Goal: Task Accomplishment & Management: Complete application form

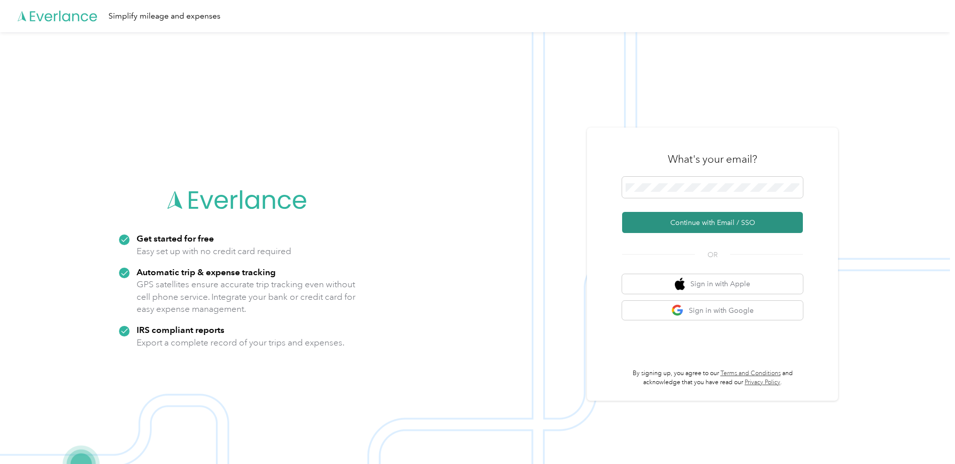
click at [710, 224] on button "Continue with Email / SSO" at bounding box center [712, 222] width 181 height 21
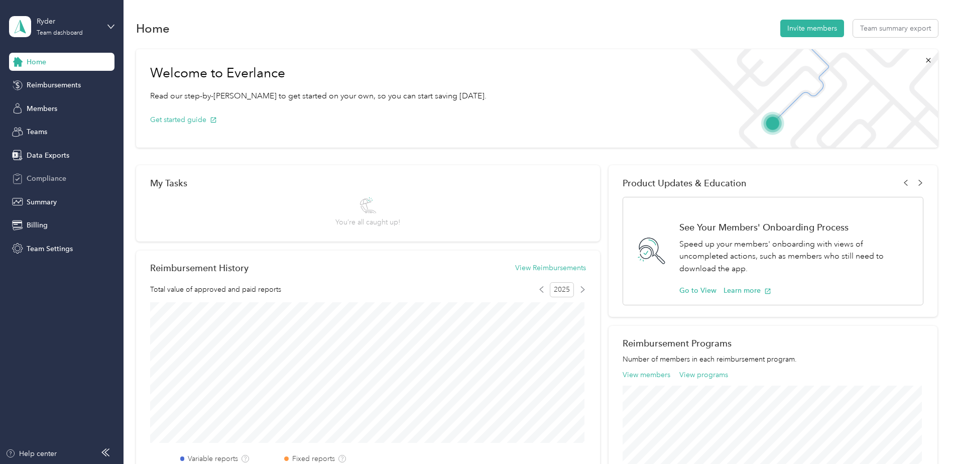
click at [26, 174] on div "Compliance" at bounding box center [61, 179] width 105 height 18
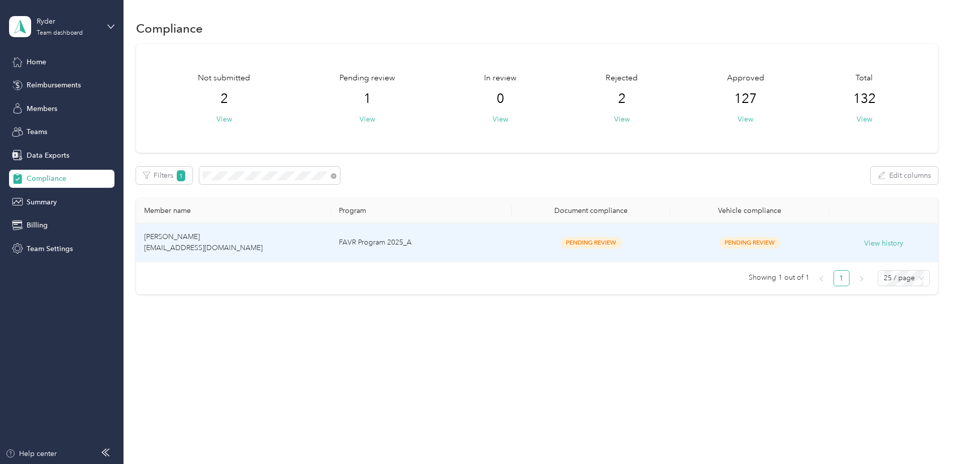
click at [445, 243] on td "FAVR Program 2025_A" at bounding box center [421, 243] width 181 height 39
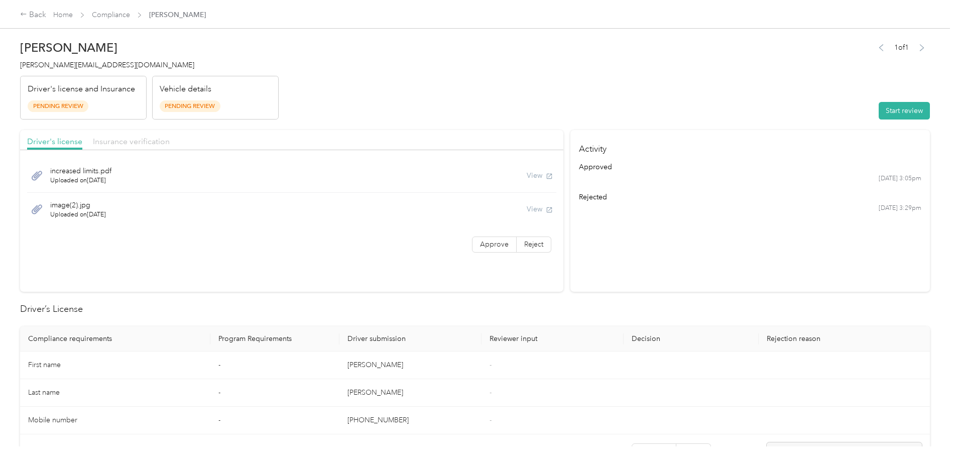
click at [140, 137] on span "Insurance verification" at bounding box center [131, 142] width 77 height 10
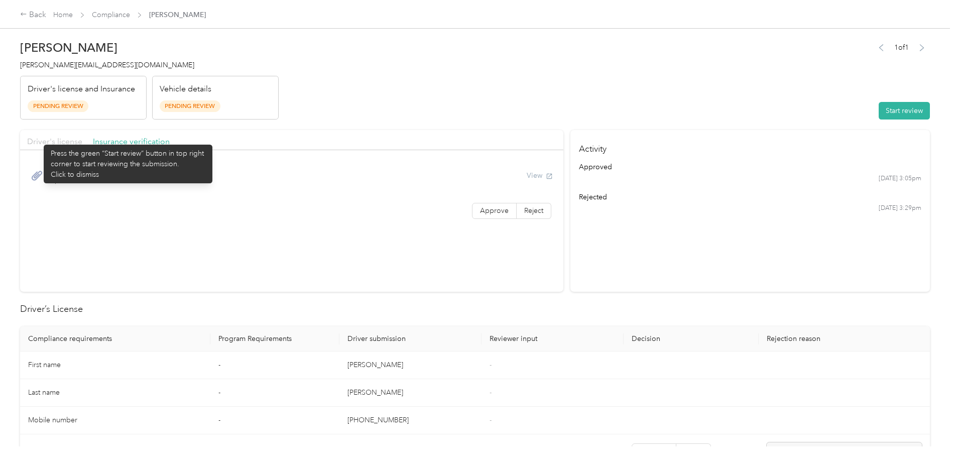
click at [39, 140] on span "Driver's license" at bounding box center [54, 142] width 55 height 10
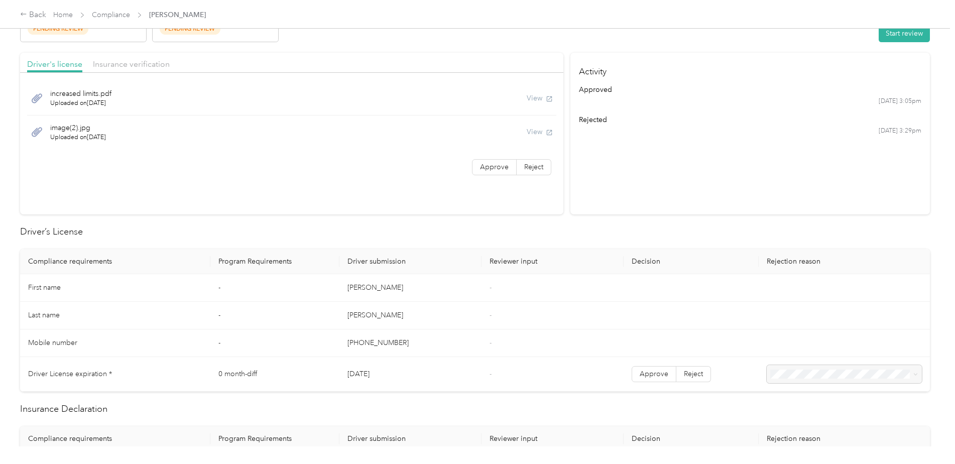
scroll to position [100, 0]
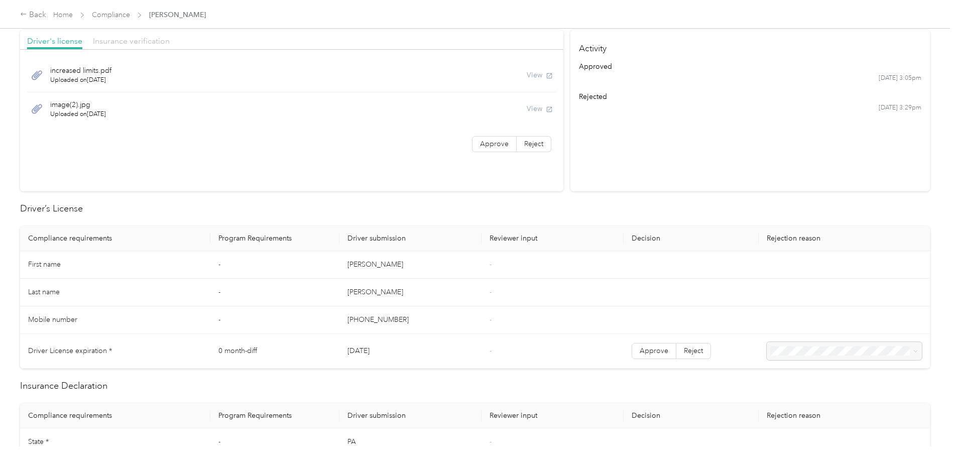
click at [122, 37] on span "Insurance verification" at bounding box center [131, 41] width 77 height 10
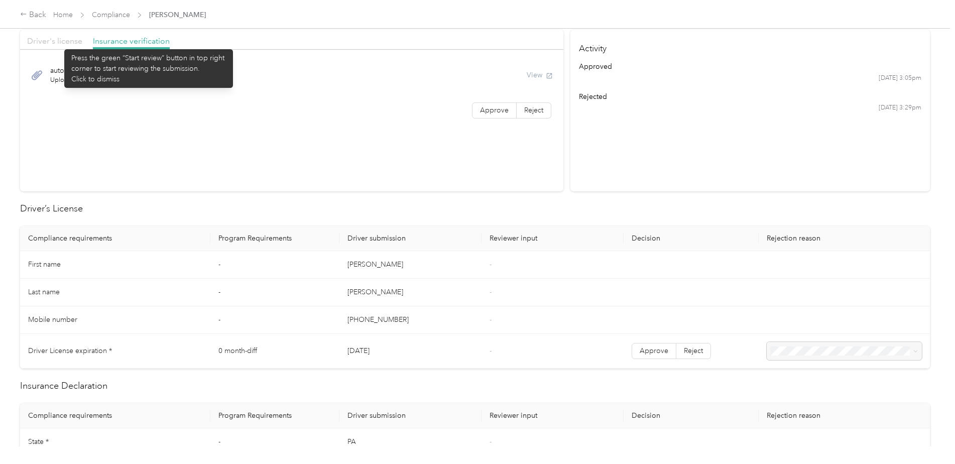
click at [59, 44] on span "Driver's license" at bounding box center [54, 41] width 55 height 10
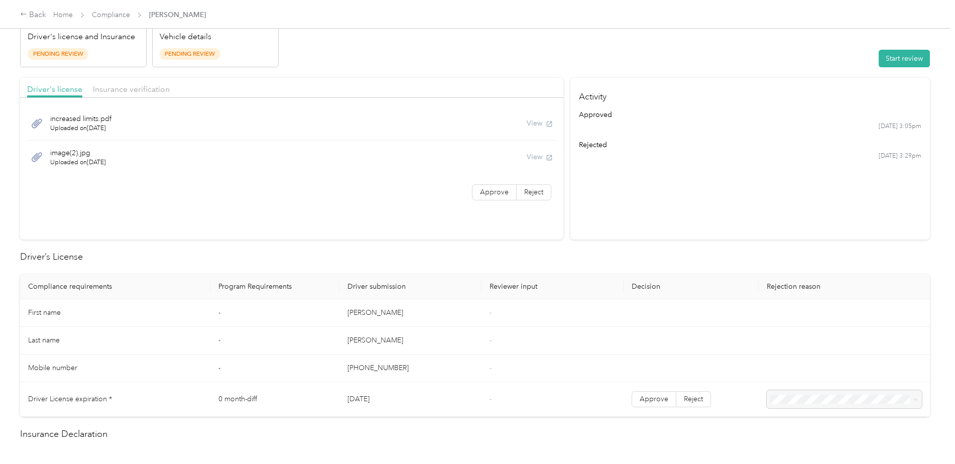
scroll to position [0, 0]
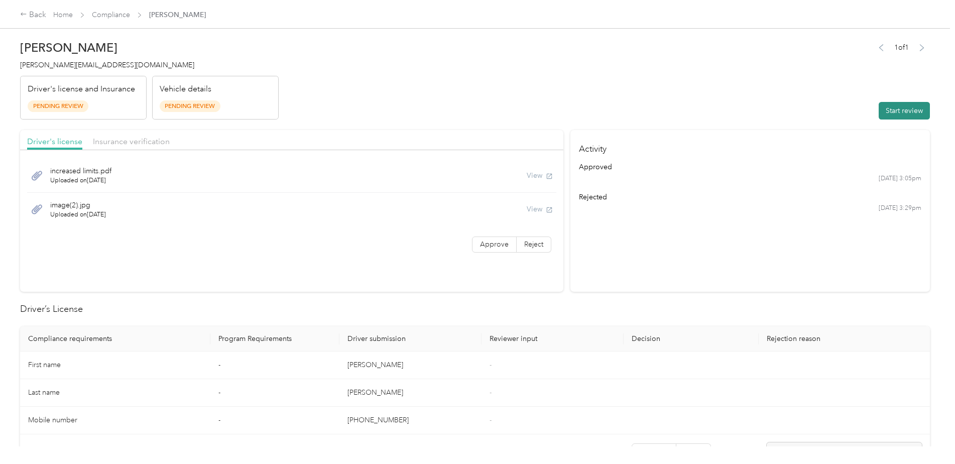
click at [902, 113] on button "Start review" at bounding box center [904, 111] width 51 height 18
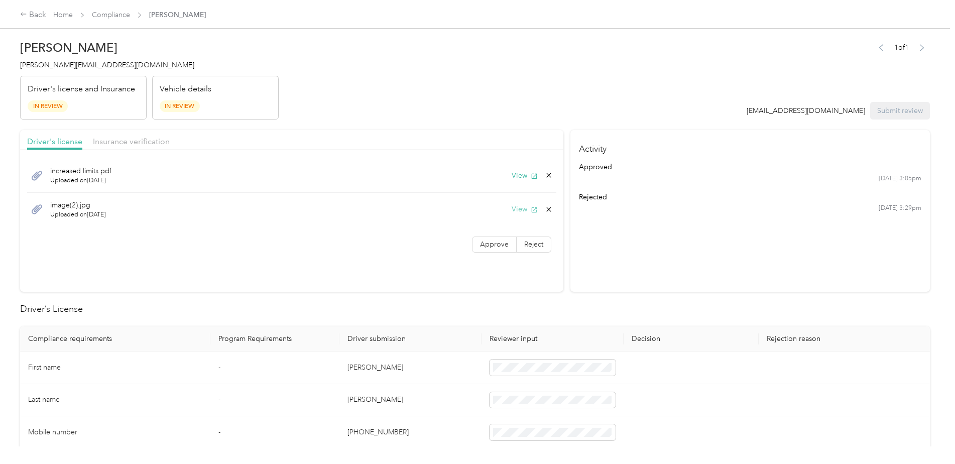
click at [518, 206] on button "View" at bounding box center [525, 209] width 26 height 11
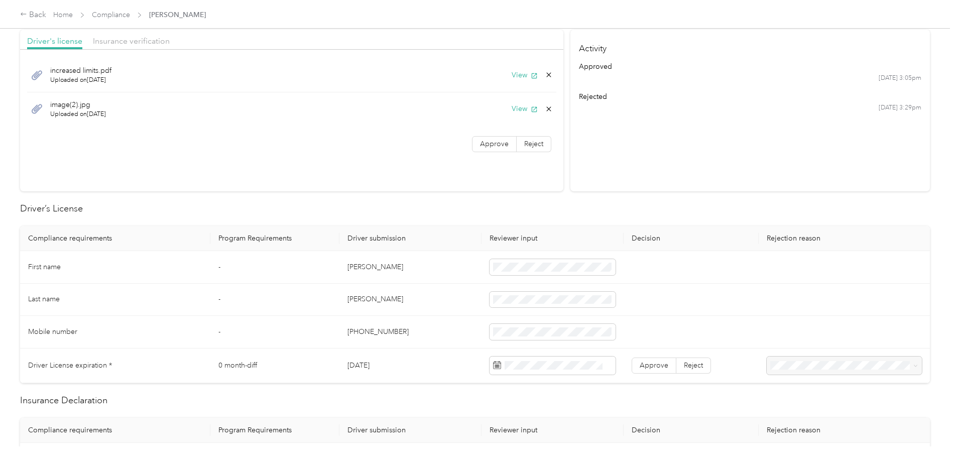
scroll to position [50, 0]
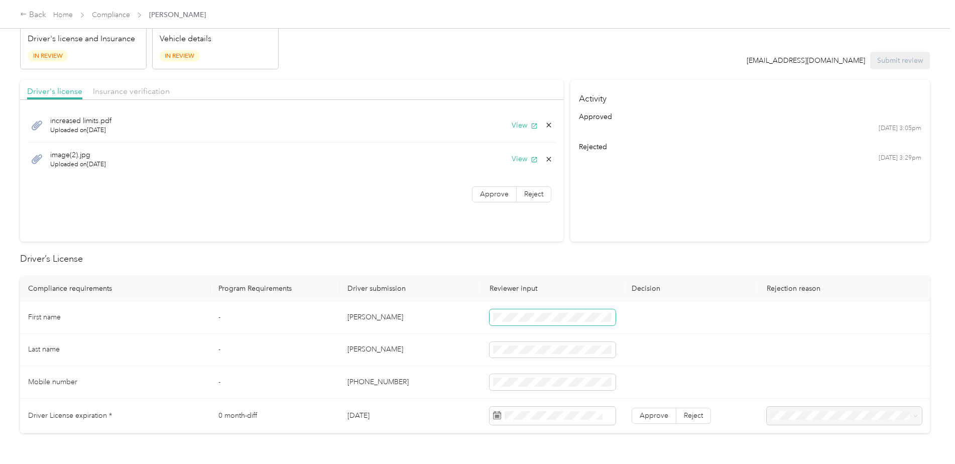
click at [521, 312] on span at bounding box center [553, 317] width 126 height 16
click at [509, 312] on span at bounding box center [553, 317] width 126 height 16
click at [439, 358] on td "[PERSON_NAME]" at bounding box center [411, 350] width 142 height 33
click at [431, 351] on td "[PERSON_NAME]" at bounding box center [411, 350] width 142 height 33
drag, startPoint x: 409, startPoint y: 380, endPoint x: 345, endPoint y: 380, distance: 64.3
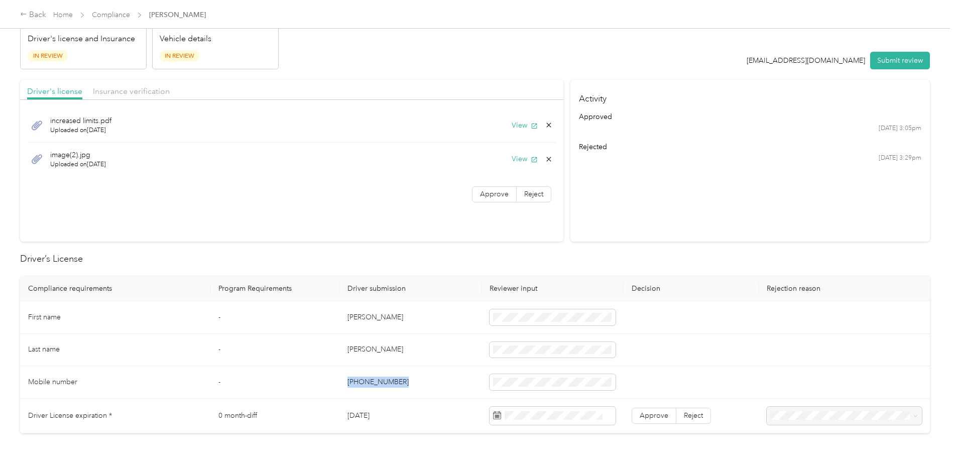
click at [345, 380] on td "[PHONE_NUMBER]" at bounding box center [411, 382] width 142 height 33
drag, startPoint x: 345, startPoint y: 380, endPoint x: 375, endPoint y: 383, distance: 30.3
copy td "[PHONE_NUMBER]"
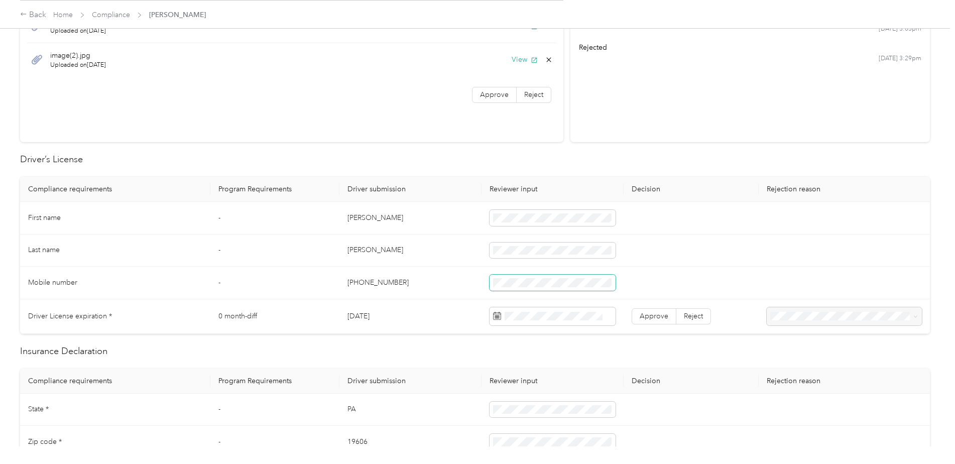
scroll to position [151, 0]
click at [583, 180] on icon at bounding box center [587, 177] width 10 height 10
click at [575, 242] on div "15" at bounding box center [577, 244] width 13 height 13
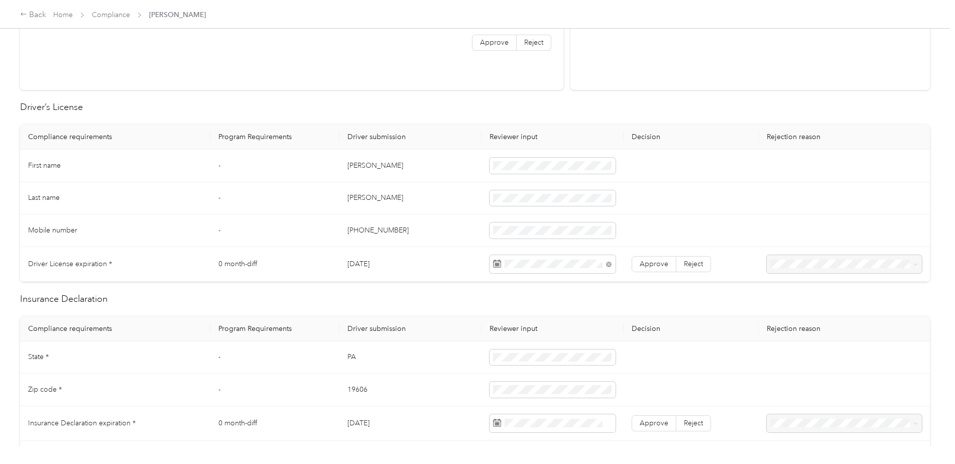
scroll to position [251, 0]
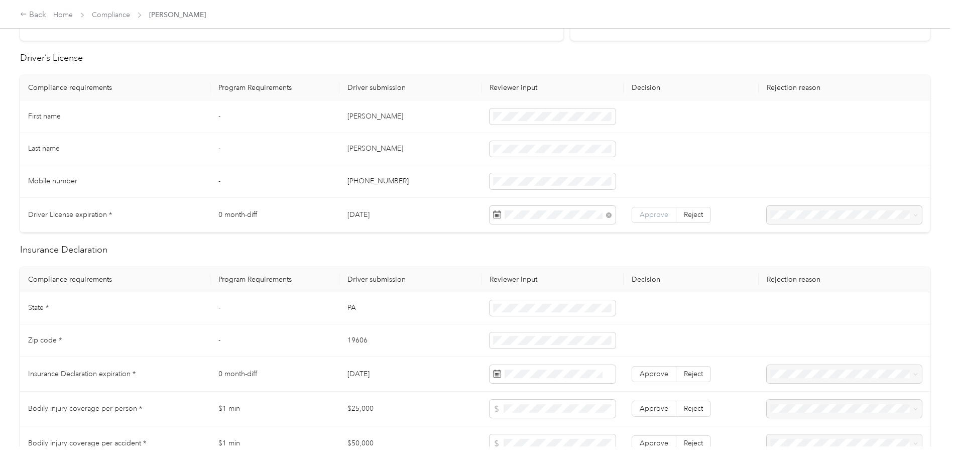
click at [653, 210] on span "Approve" at bounding box center [654, 214] width 29 height 9
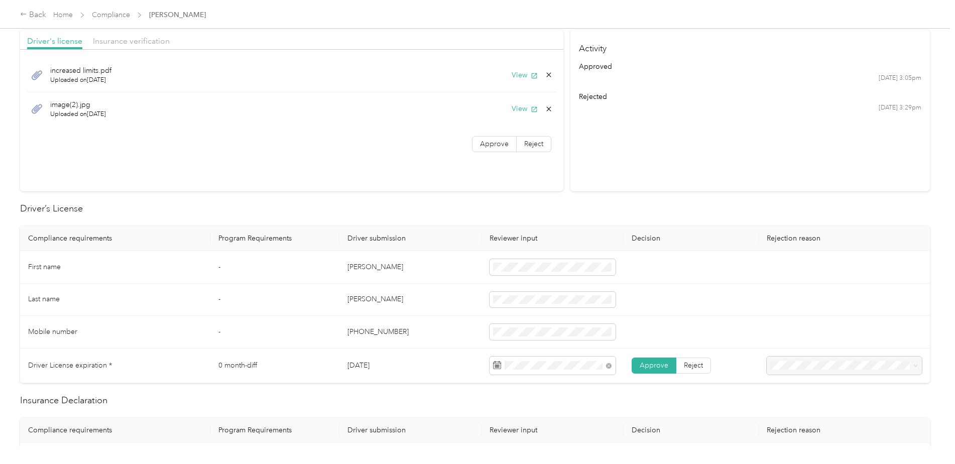
scroll to position [0, 0]
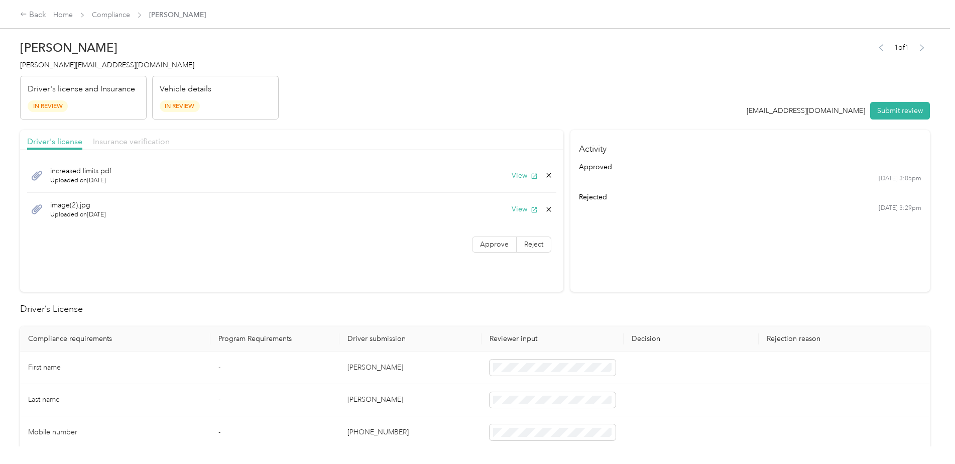
click at [125, 143] on span "Insurance verification" at bounding box center [131, 142] width 77 height 10
click at [519, 174] on button "View" at bounding box center [525, 175] width 26 height 11
click at [516, 178] on button "View" at bounding box center [525, 175] width 26 height 11
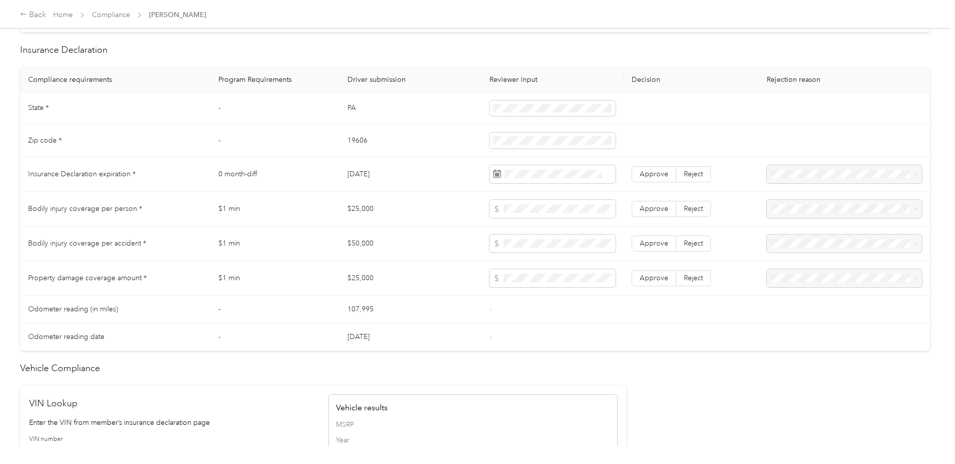
scroll to position [452, 0]
click at [417, 135] on td "19606" at bounding box center [411, 140] width 142 height 33
click at [448, 167] on td "[DATE]" at bounding box center [411, 173] width 142 height 35
click at [536, 180] on span at bounding box center [553, 173] width 126 height 18
click at [582, 225] on div "[DATE]" at bounding box center [551, 231] width 127 height 19
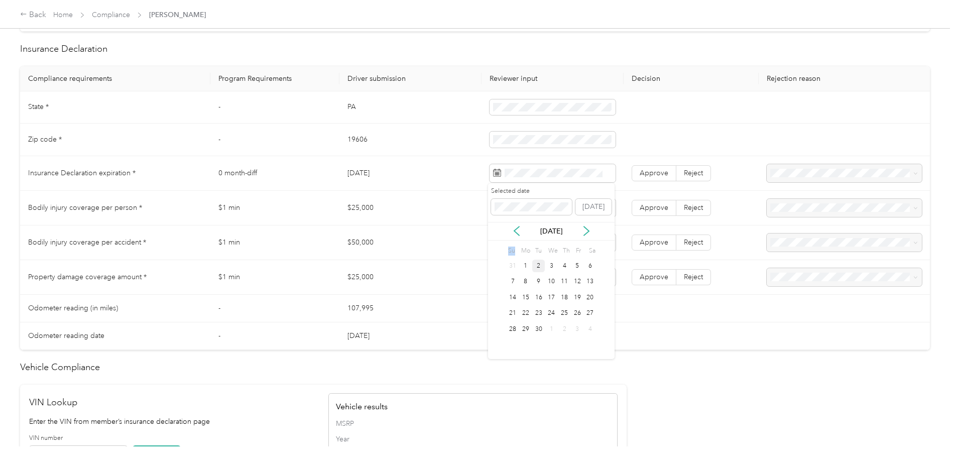
click at [582, 225] on div "[DATE]" at bounding box center [551, 231] width 127 height 19
drag, startPoint x: 582, startPoint y: 225, endPoint x: 583, endPoint y: 230, distance: 5.1
click at [583, 230] on icon at bounding box center [587, 231] width 10 height 10
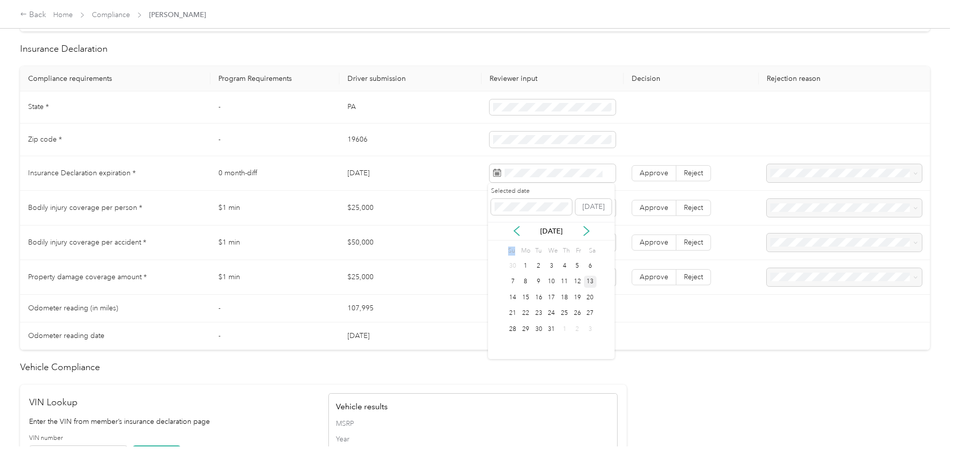
click at [589, 282] on div "13" at bounding box center [590, 282] width 13 height 13
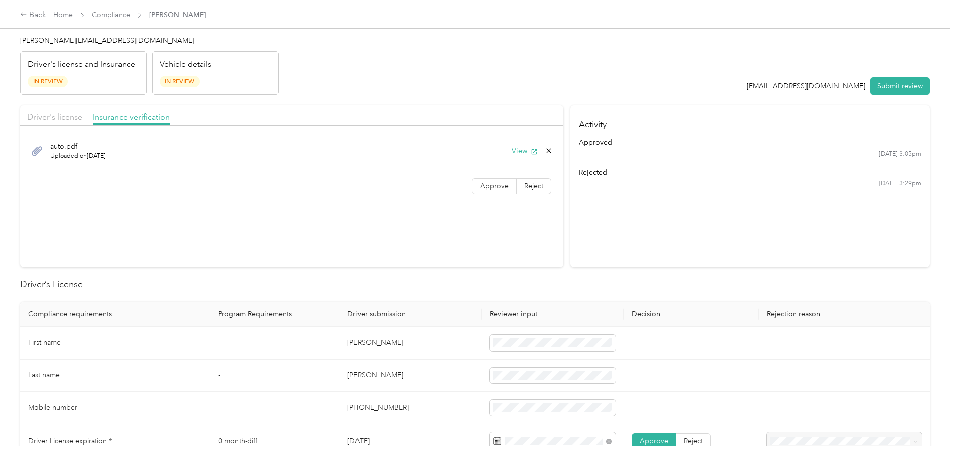
scroll to position [0, 0]
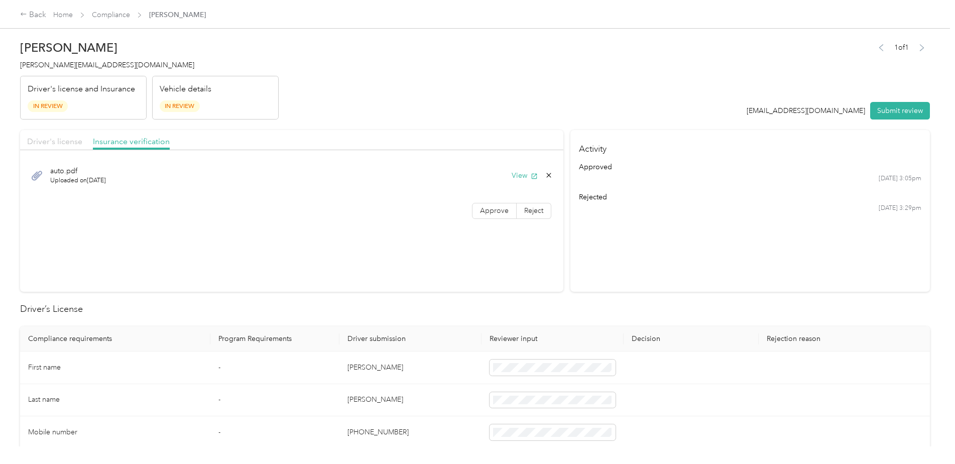
click at [60, 139] on span "Driver's license" at bounding box center [54, 142] width 55 height 10
click at [519, 174] on button "View" at bounding box center [525, 175] width 26 height 11
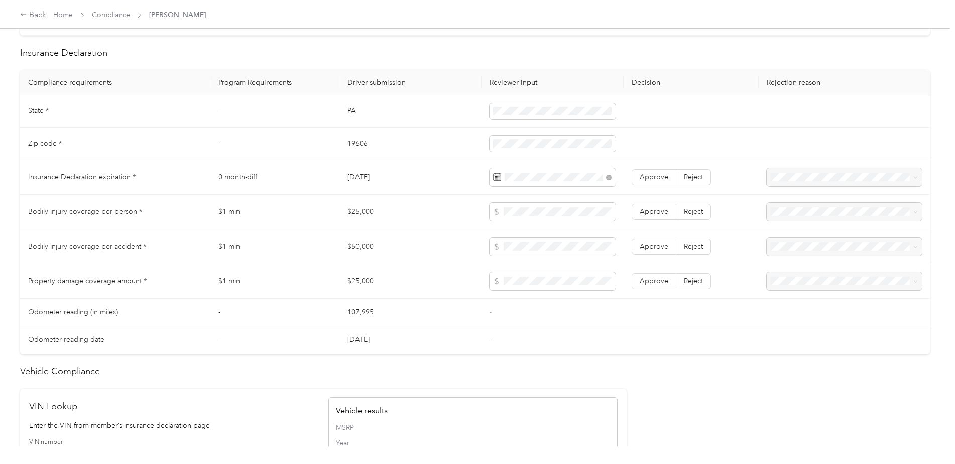
scroll to position [452, 0]
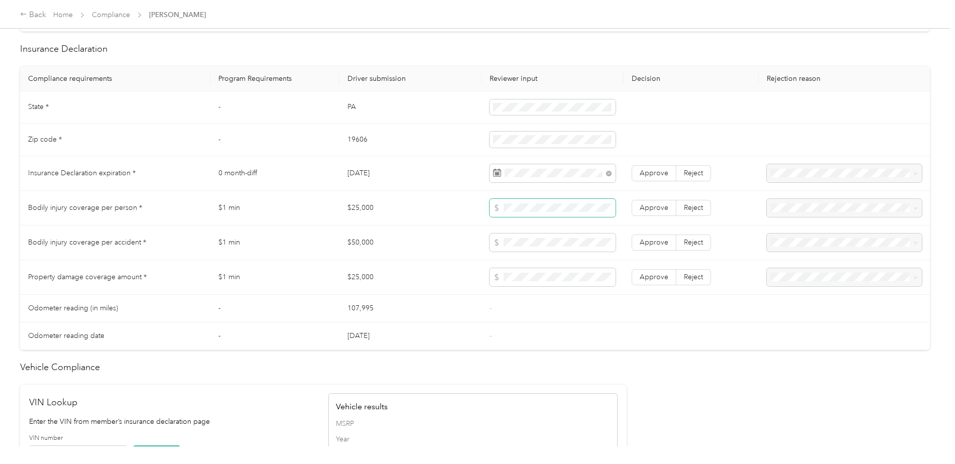
click at [493, 212] on span at bounding box center [553, 208] width 126 height 18
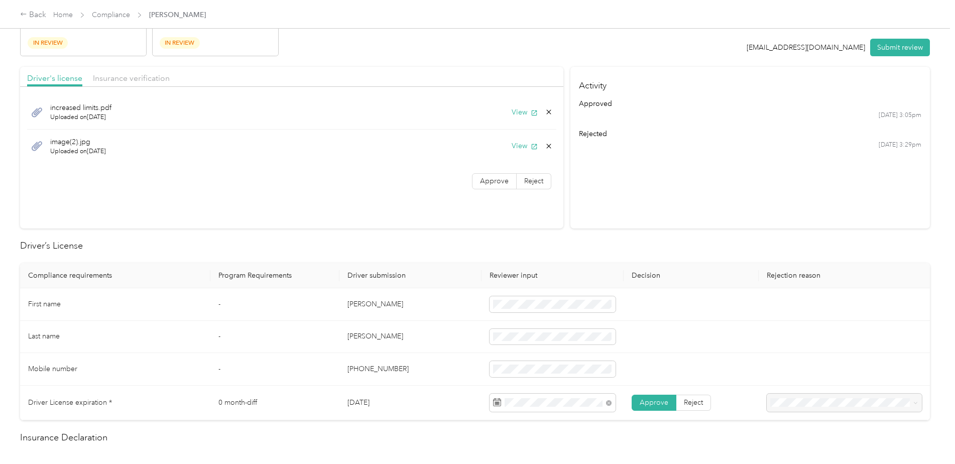
scroll to position [0, 0]
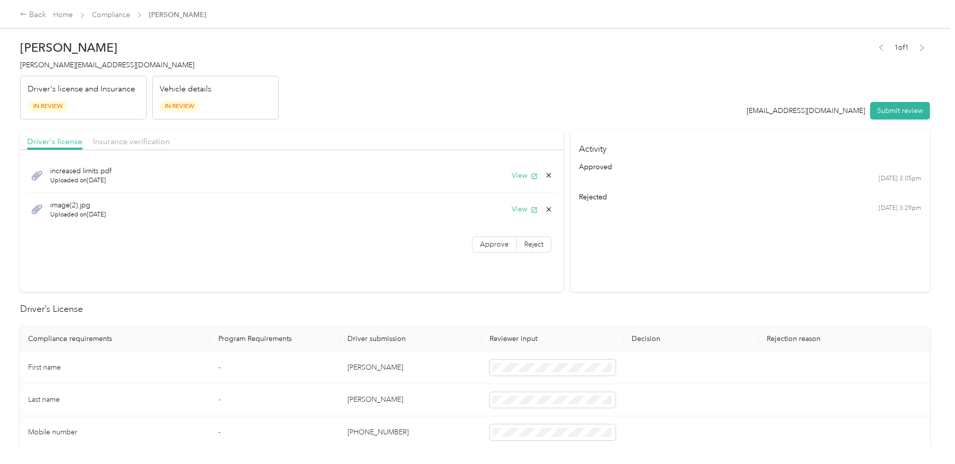
drag, startPoint x: 135, startPoint y: 143, endPoint x: 152, endPoint y: 147, distance: 17.5
click at [135, 142] on span "Insurance verification" at bounding box center [131, 142] width 77 height 10
click at [526, 180] on button "View" at bounding box center [525, 175] width 26 height 11
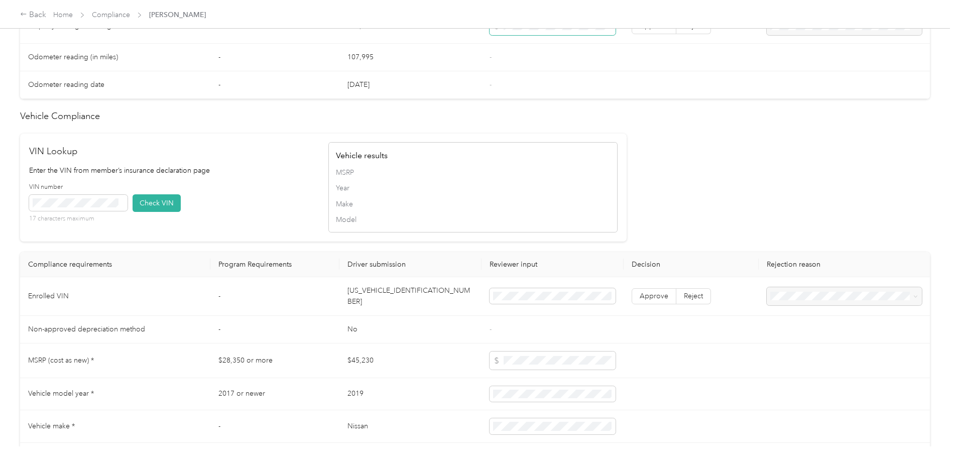
scroll to position [753, 0]
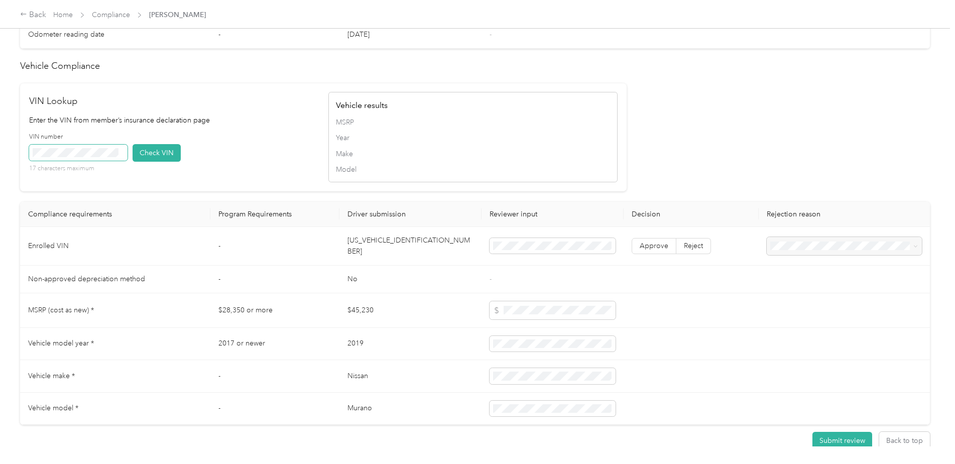
click at [59, 148] on span at bounding box center [78, 153] width 98 height 16
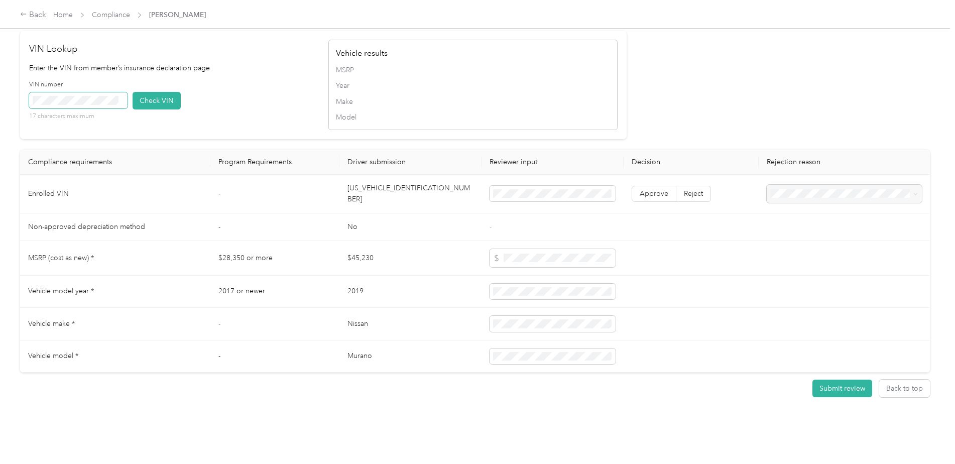
scroll to position [759, 0]
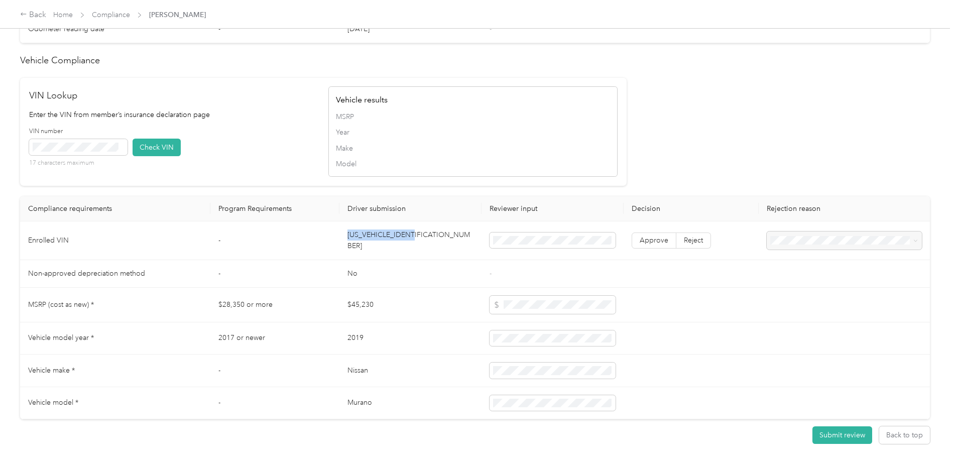
drag, startPoint x: 425, startPoint y: 240, endPoint x: 345, endPoint y: 238, distance: 79.9
click at [345, 238] on td "[US_VEHICLE_IDENTIFICATION_NUMBER]" at bounding box center [411, 241] width 142 height 39
drag, startPoint x: 345, startPoint y: 238, endPoint x: 387, endPoint y: 236, distance: 42.2
copy td "[US_VEHICLE_IDENTIFICATION_NUMBER]"
click at [162, 147] on button "Check VIN" at bounding box center [157, 148] width 48 height 18
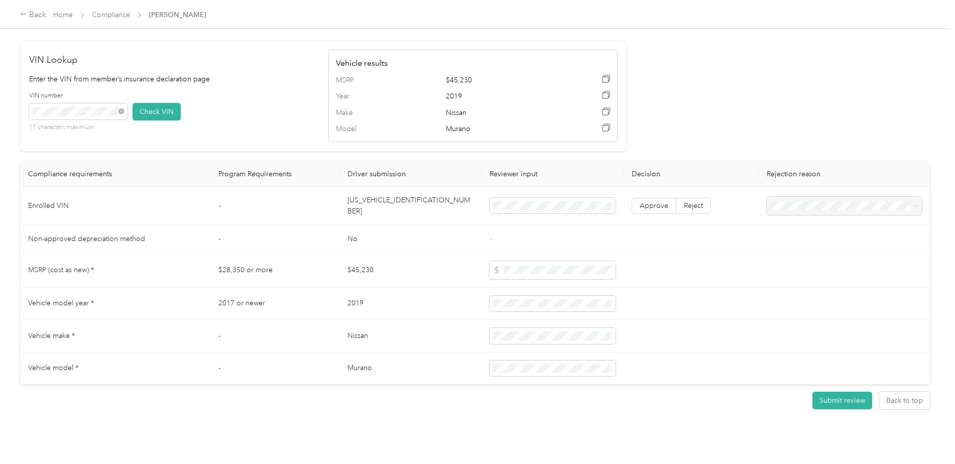
scroll to position [811, 0]
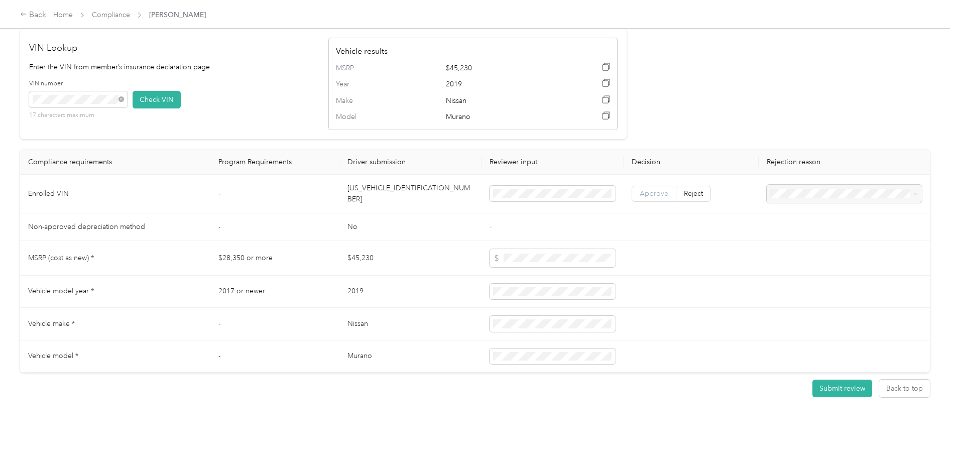
click at [650, 192] on label "Approve" at bounding box center [654, 194] width 45 height 16
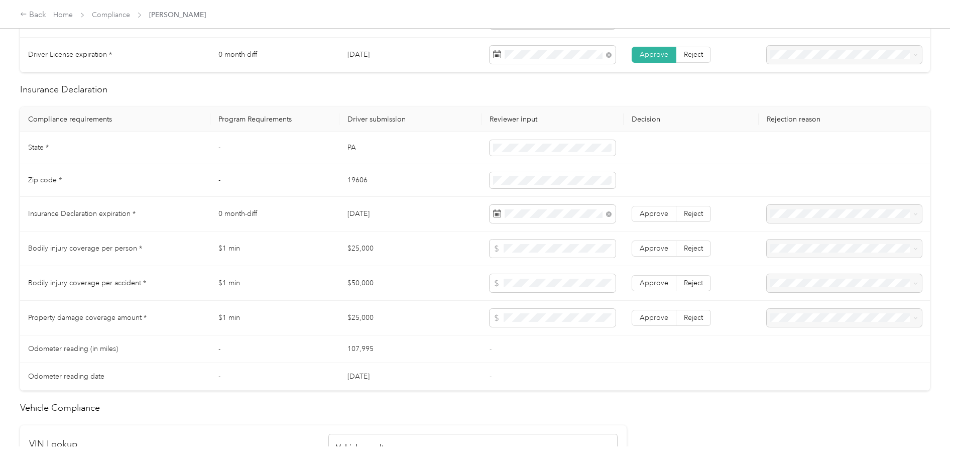
scroll to position [409, 0]
click at [652, 318] on span "Approve" at bounding box center [654, 319] width 29 height 9
click at [653, 288] on span "Approve" at bounding box center [654, 285] width 29 height 9
click at [645, 256] on label "Approve" at bounding box center [654, 251] width 45 height 16
click at [660, 213] on span "Approve" at bounding box center [654, 215] width 29 height 9
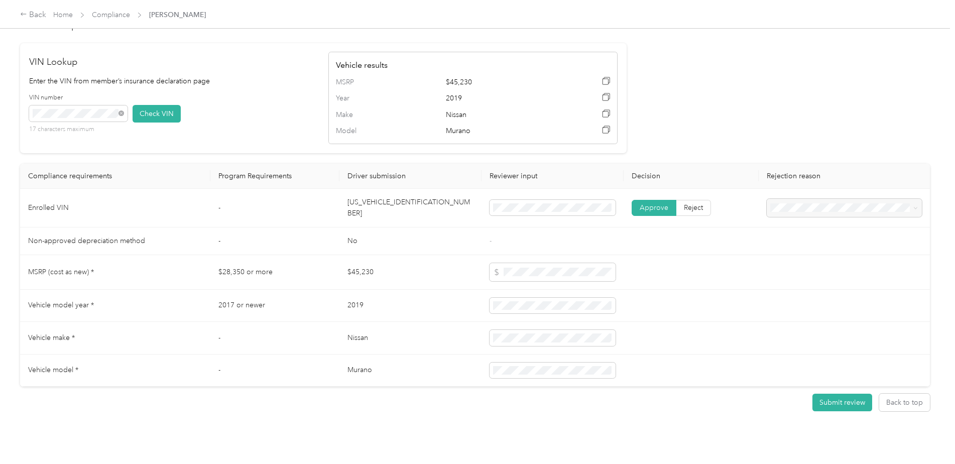
scroll to position [811, 0]
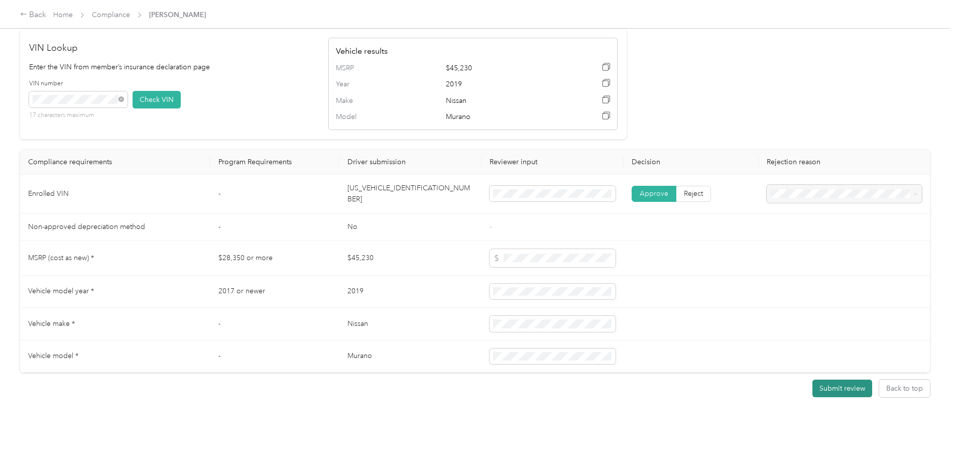
click at [828, 380] on button "Submit review" at bounding box center [843, 389] width 60 height 18
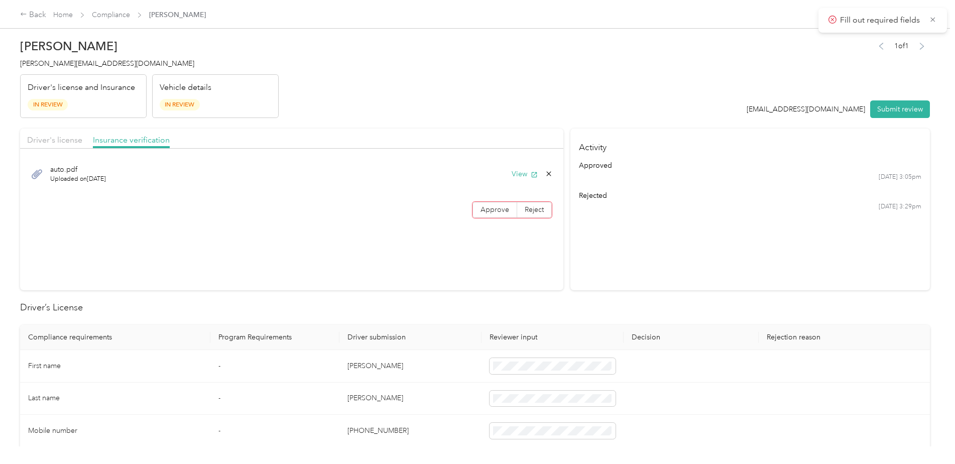
scroll to position [0, 0]
click at [485, 207] on span "Approve" at bounding box center [495, 211] width 29 height 9
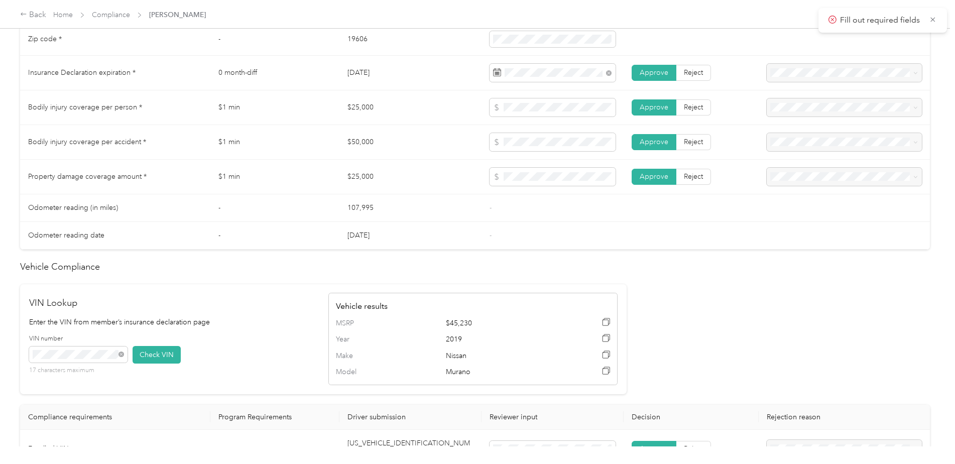
scroll to position [811, 0]
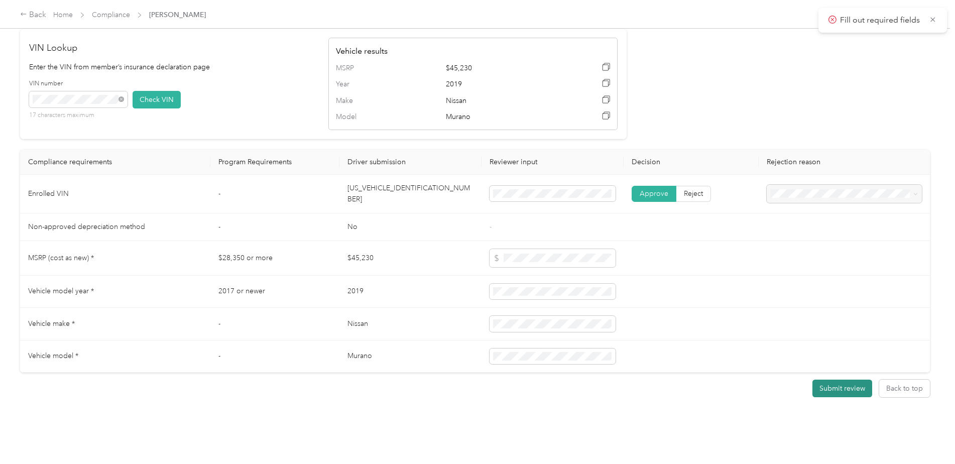
click at [841, 384] on button "Submit review" at bounding box center [843, 389] width 60 height 18
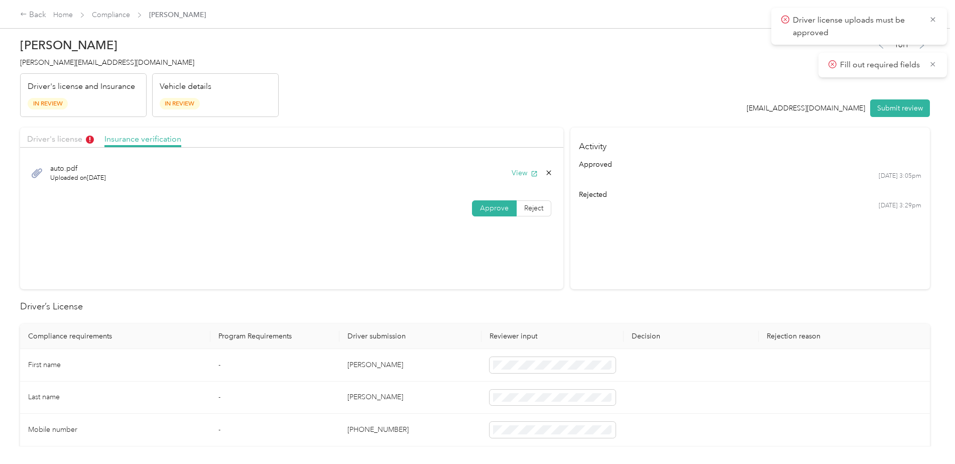
scroll to position [0, 0]
click at [43, 146] on div "Driver's license" at bounding box center [60, 142] width 67 height 13
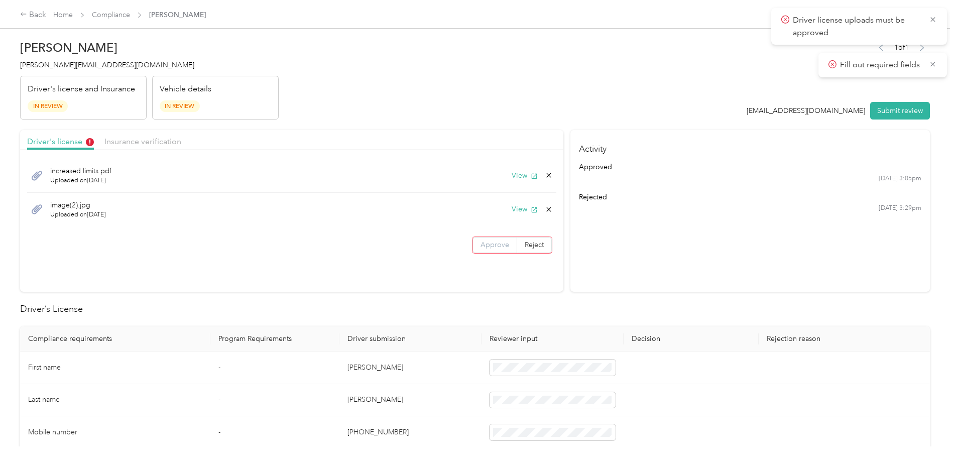
click at [492, 247] on span "Approve" at bounding box center [495, 245] width 29 height 9
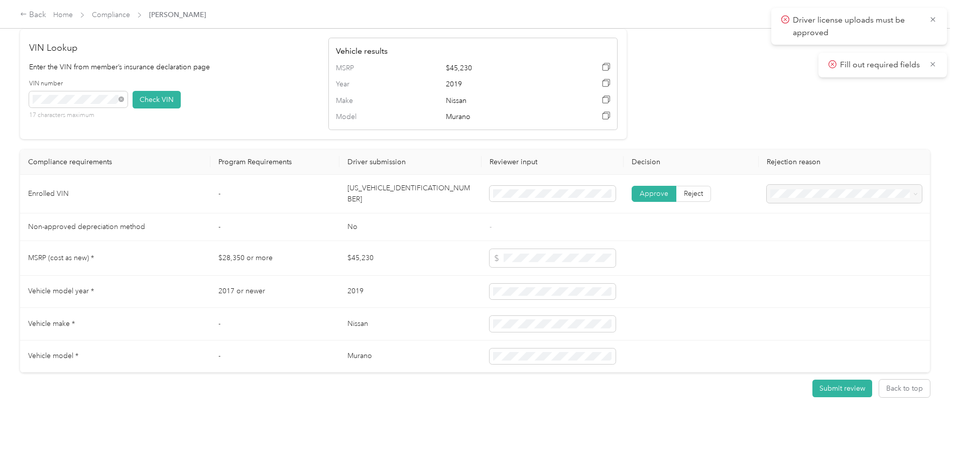
scroll to position [811, 0]
click at [839, 382] on button "Submit review" at bounding box center [843, 389] width 60 height 18
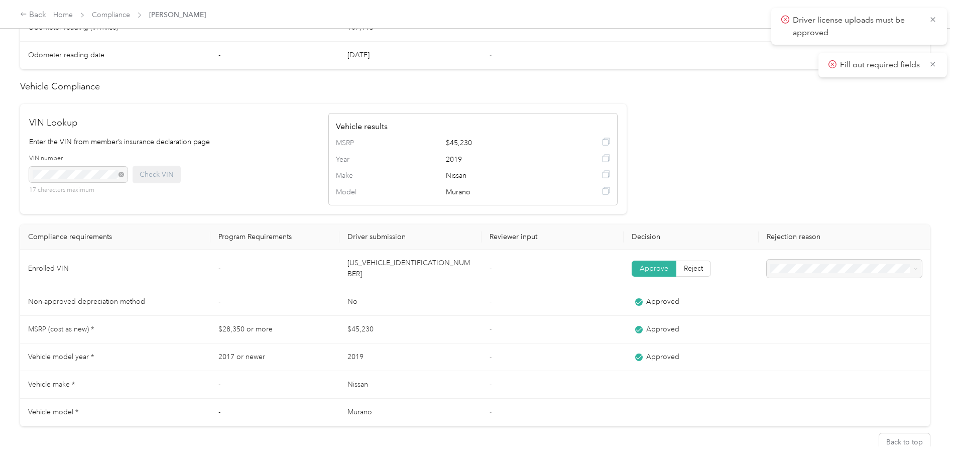
scroll to position [766, 0]
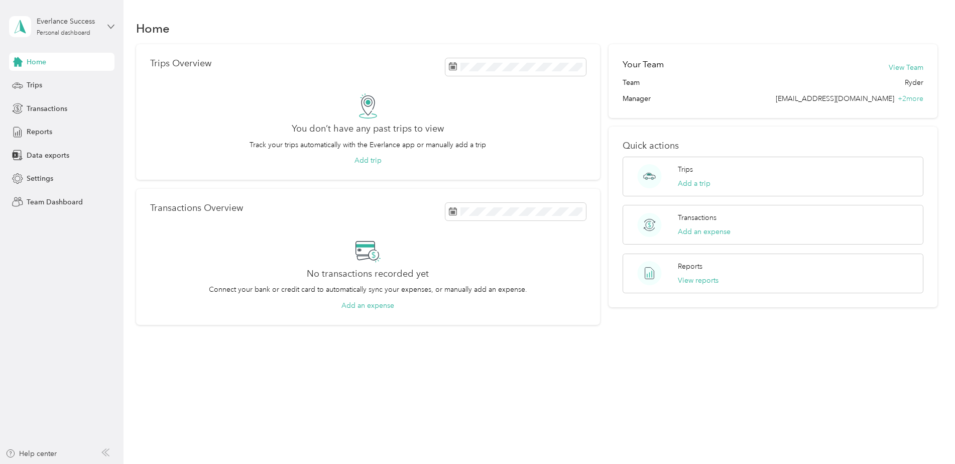
click at [109, 30] on icon at bounding box center [110, 26] width 7 height 7
click at [79, 131] on div "Log out" at bounding box center [114, 123] width 197 height 18
